Goal: Information Seeking & Learning: Learn about a topic

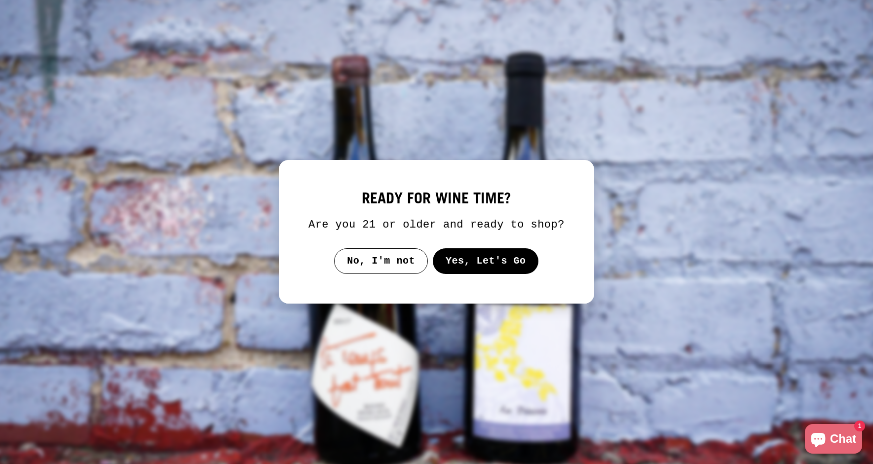
click at [478, 268] on button "Yes, Let's Go" at bounding box center [486, 261] width 106 height 26
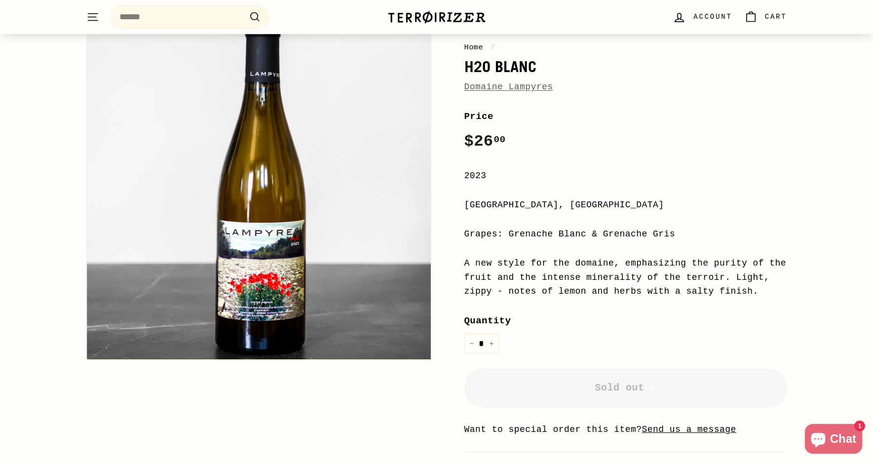
scroll to position [118, 0]
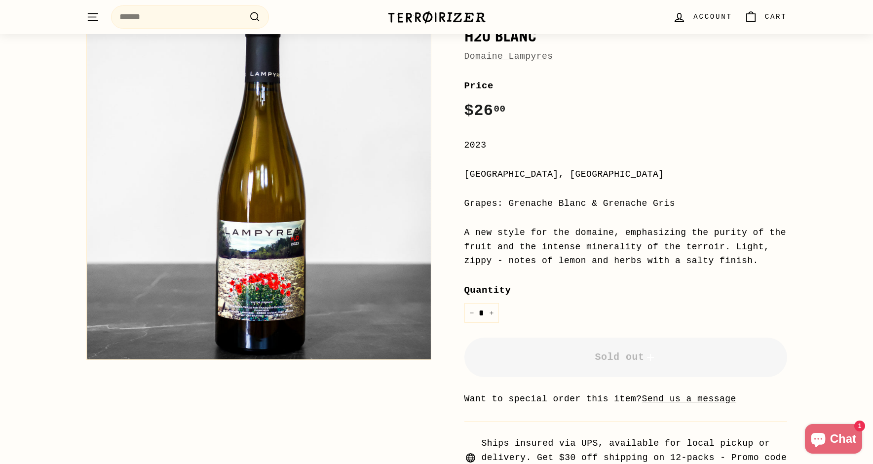
drag, startPoint x: 676, startPoint y: 205, endPoint x: 508, endPoint y: 204, distance: 168.2
click at [508, 204] on div "Grapes: Grenache Blanc & Grenache Gris" at bounding box center [625, 203] width 323 height 14
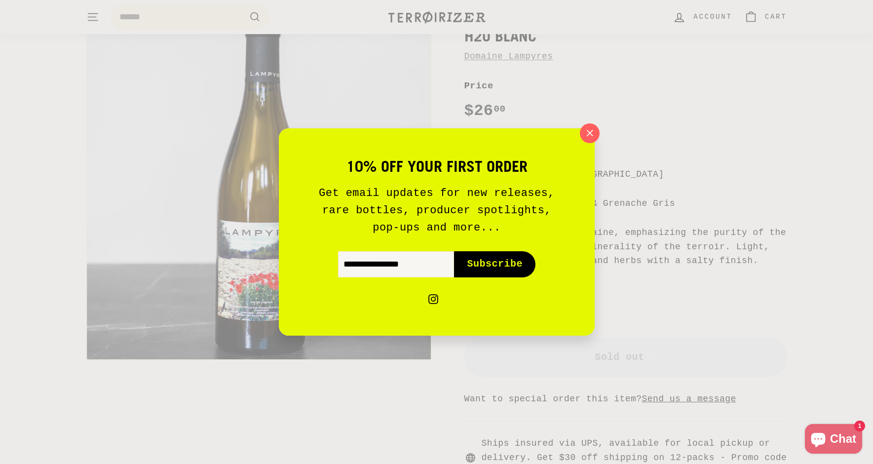
copy div "Grenache Blanc & Grenache Gris"
click at [591, 131] on icon "button" at bounding box center [589, 133] width 6 height 6
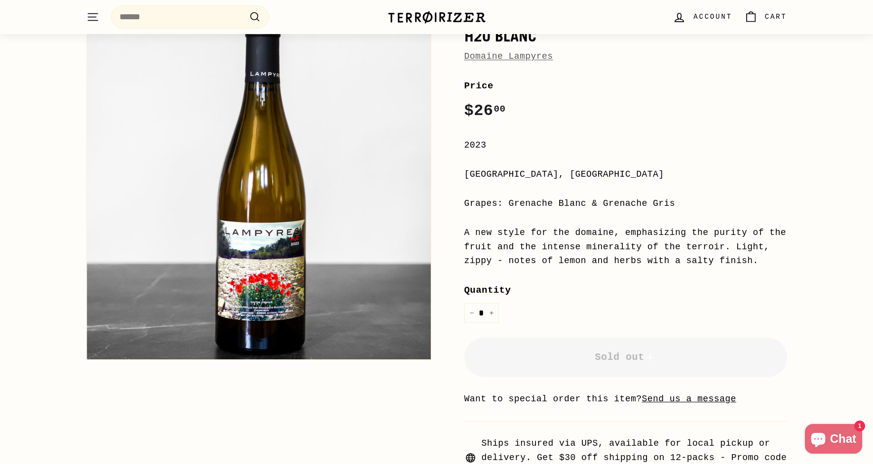
drag, startPoint x: 535, startPoint y: 278, endPoint x: 456, endPoint y: 231, distance: 92.2
click at [456, 231] on div "Home / H2O Blanc Domaine Lampyres Price Regular price $26 00 $26.00 / 2023 [GEO…" at bounding box center [614, 250] width 345 height 543
copy div "A new style for the domaine, emphasizing the purity of the fruit and the intens…"
drag, startPoint x: 624, startPoint y: 175, endPoint x: 466, endPoint y: 174, distance: 158.4
click at [466, 174] on div "[GEOGRAPHIC_DATA], [GEOGRAPHIC_DATA]" at bounding box center [625, 174] width 323 height 14
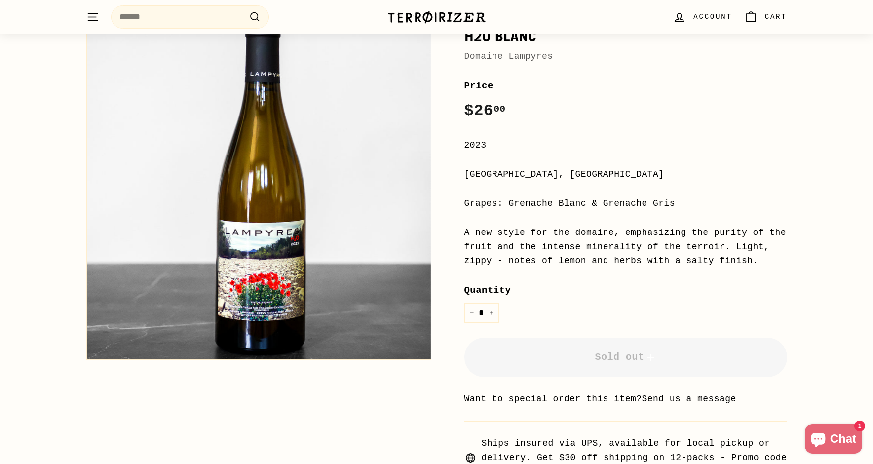
copy div "[GEOGRAPHIC_DATA], [GEOGRAPHIC_DATA]"
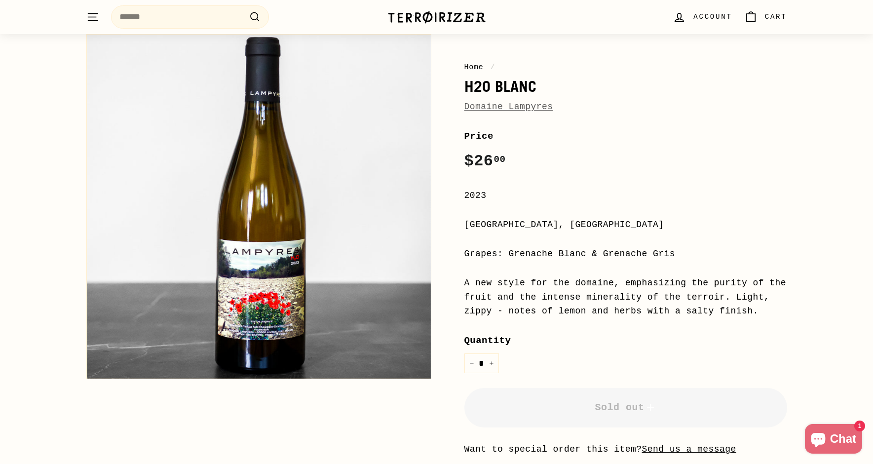
scroll to position [0, 0]
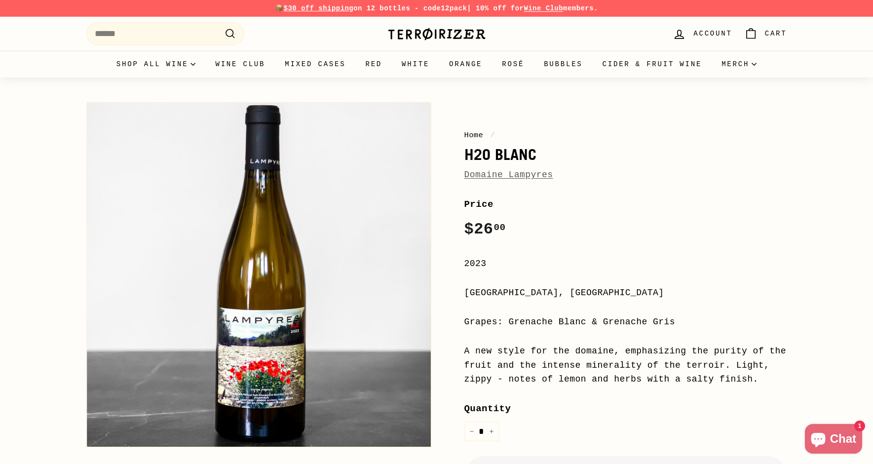
click at [617, 297] on div "[GEOGRAPHIC_DATA], [GEOGRAPHIC_DATA]" at bounding box center [625, 293] width 323 height 14
drag, startPoint x: 623, startPoint y: 297, endPoint x: 450, endPoint y: 299, distance: 172.7
click at [450, 299] on div "Home / H2O Blanc Domaine Lampyres Price Regular price $26 00 $26.00 / 2023 [GEO…" at bounding box center [614, 368] width 345 height 543
copy div "[GEOGRAPHIC_DATA], [GEOGRAPHIC_DATA]"
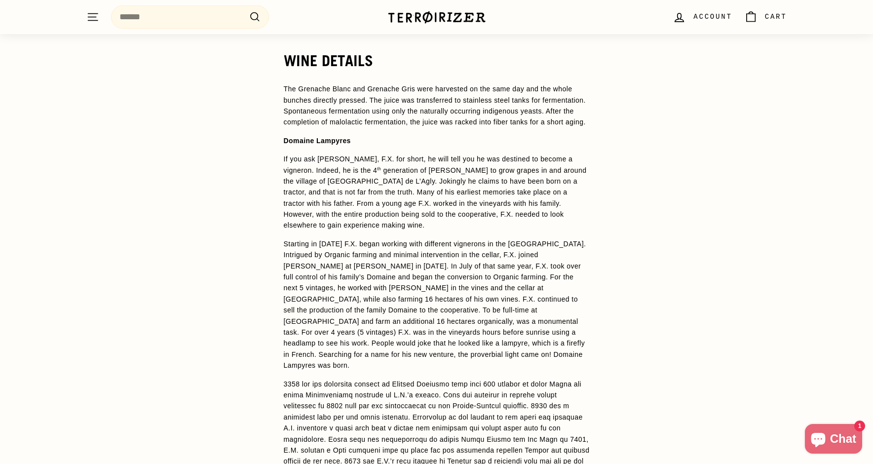
scroll to position [786, 0]
